Goal: Transaction & Acquisition: Purchase product/service

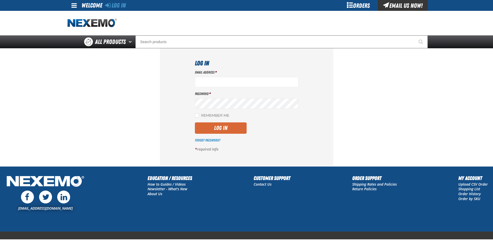
type input "ltucker03@vtaig.com"
click at [210, 126] on button "Log In" at bounding box center [221, 128] width 52 height 11
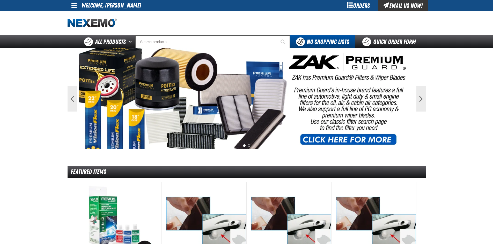
click at [73, 6] on span at bounding box center [73, 5] width 5 height 6
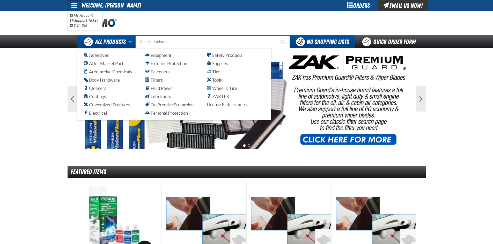
click at [122, 40] on span "All Products" at bounding box center [110, 41] width 31 height 9
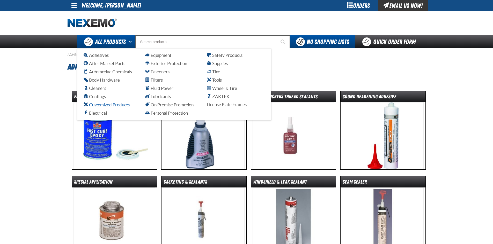
click at [108, 104] on span "Customized Products" at bounding box center [107, 104] width 46 height 5
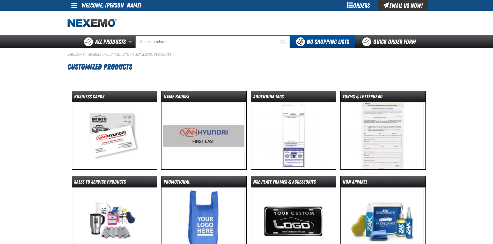
click at [123, 134] on img at bounding box center [113, 135] width 81 height 67
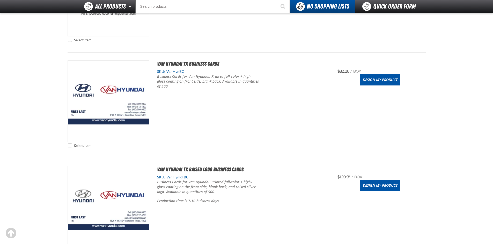
scroll to position [362, 0]
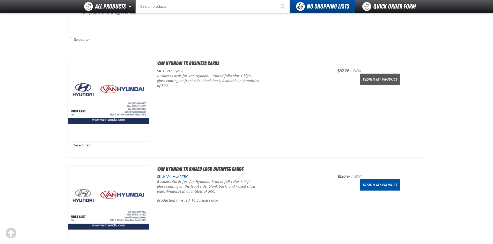
click at [381, 79] on link "Design My Product" at bounding box center [380, 79] width 40 height 11
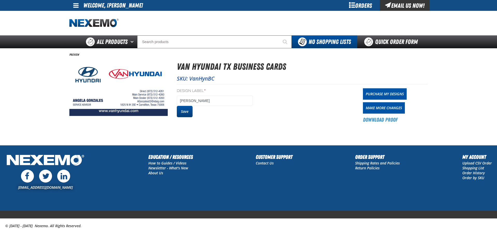
click at [188, 112] on button "Save" at bounding box center [185, 111] width 16 height 11
click at [377, 92] on link "Purchase My Designs" at bounding box center [385, 93] width 44 height 11
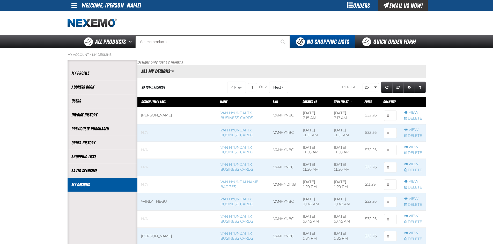
scroll to position [0, 0]
drag, startPoint x: 389, startPoint y: 116, endPoint x: 385, endPoint y: 116, distance: 3.9
click at [385, 116] on input at bounding box center [390, 116] width 13 height 10
type input "1"
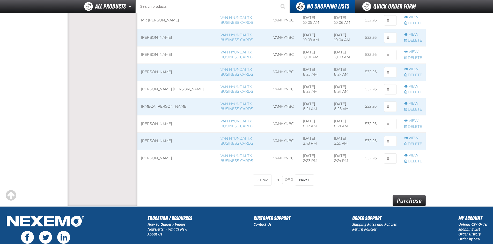
scroll to position [414, 0]
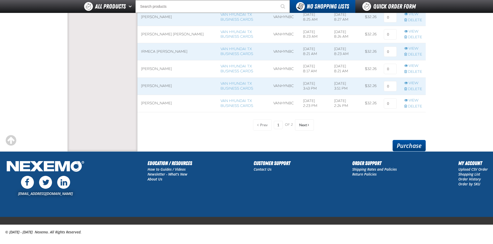
click at [404, 145] on link "Purchase" at bounding box center [408, 145] width 33 height 11
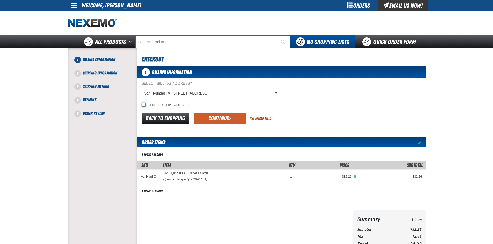
click at [142, 103] on input "Ship to this address" at bounding box center [144, 105] width 4 height 4
checkbox input "true"
click at [295, 118] on div "Back to Shopping Continue * Required Field" at bounding box center [281, 118] width 288 height 13
click at [220, 116] on button "Continue" at bounding box center [220, 118] width 52 height 11
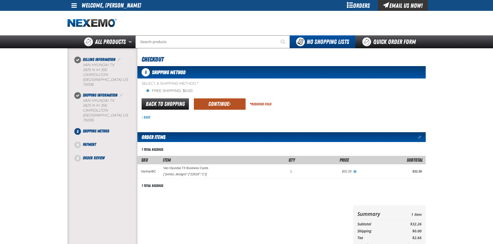
click at [209, 103] on button "Continue" at bounding box center [220, 104] width 52 height 11
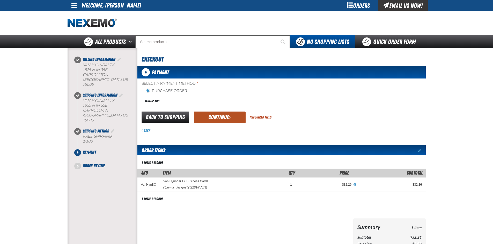
click at [210, 117] on button "Continue" at bounding box center [220, 117] width 52 height 11
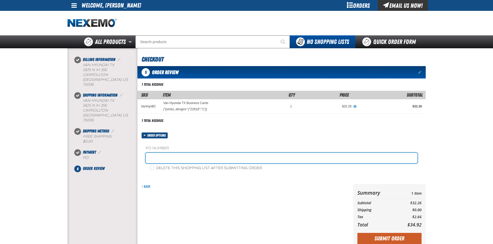
click at [275, 160] on input "text" at bounding box center [282, 158] width 272 height 10
type input "88352-1"
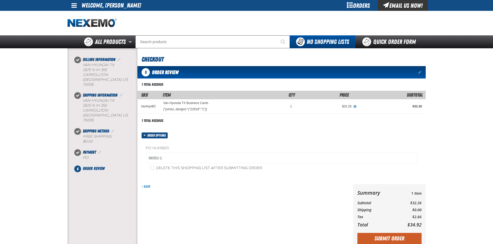
click at [235, 191] on div "Back" at bounding box center [244, 216] width 214 height 64
click at [151, 168] on input "Delete this shopping list after submitting order" at bounding box center [152, 168] width 4 height 4
checkbox input "true"
click at [166, 179] on form "Order options PO Number 88352-1 Delete this shopping list after submitting orde…" at bounding box center [281, 191] width 288 height 116
click at [375, 237] on button "Submit Order" at bounding box center [389, 238] width 64 height 11
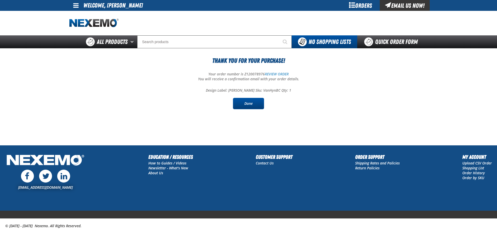
click at [251, 100] on link "Done" at bounding box center [248, 103] width 31 height 11
